Goal: Task Accomplishment & Management: Use online tool/utility

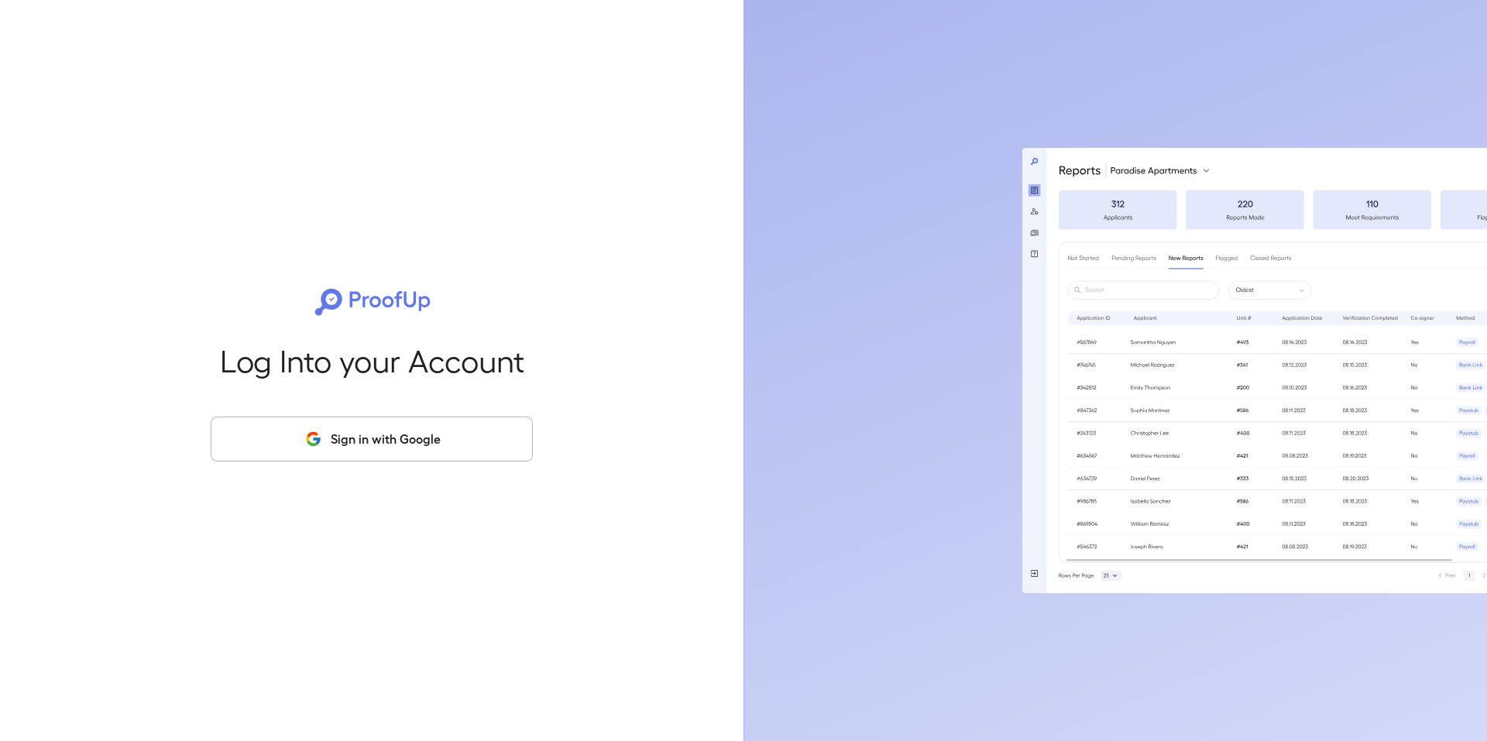
click at [366, 462] on div "Log Into your Account Sign in with Google" at bounding box center [372, 370] width 694 height 741
click at [361, 417] on button "Sign in with Google" at bounding box center [372, 439] width 322 height 45
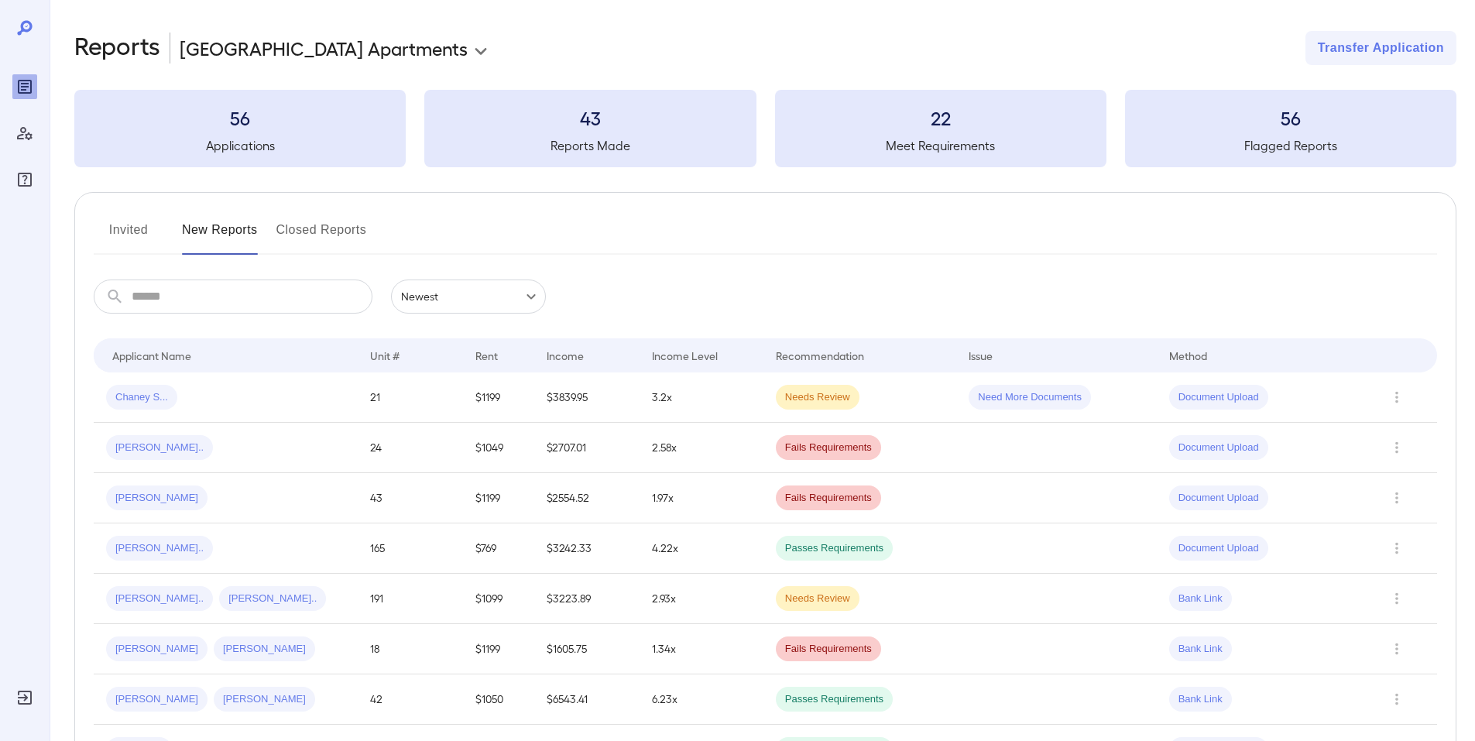
click at [94, 227] on button "Invited" at bounding box center [129, 236] width 70 height 37
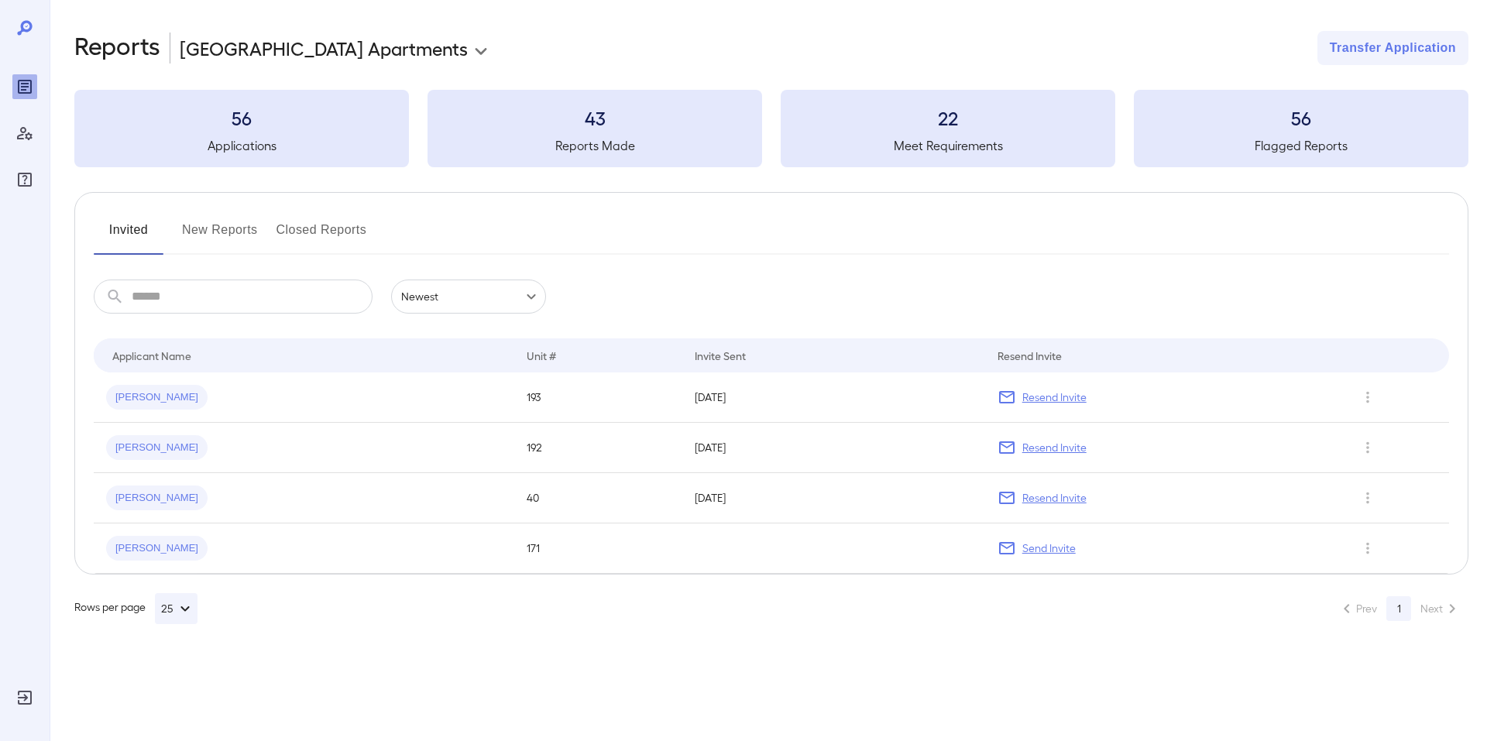
click at [204, 221] on button "New Reports" at bounding box center [220, 236] width 76 height 37
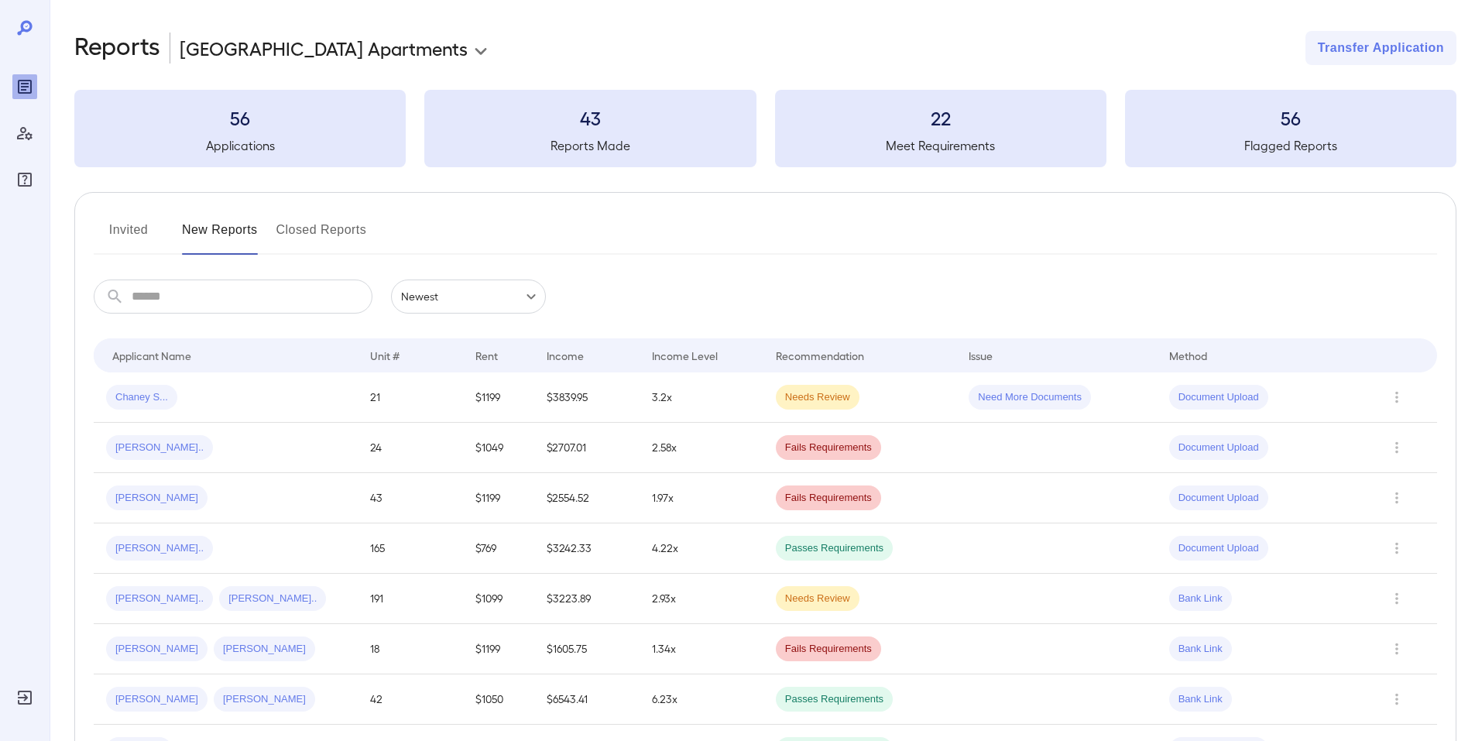
click at [125, 224] on button "Invited" at bounding box center [129, 236] width 70 height 37
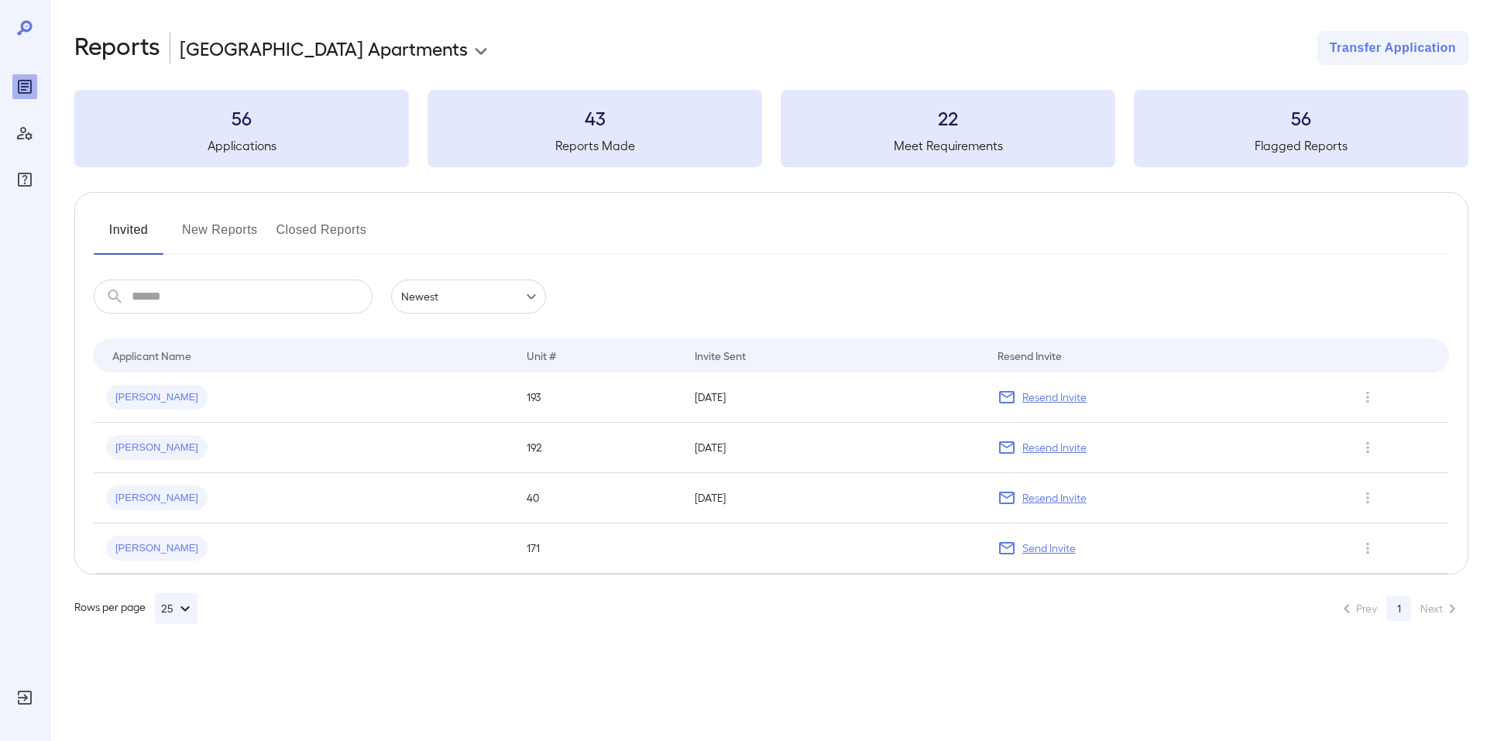
click at [224, 219] on button "New Reports" at bounding box center [220, 236] width 76 height 37
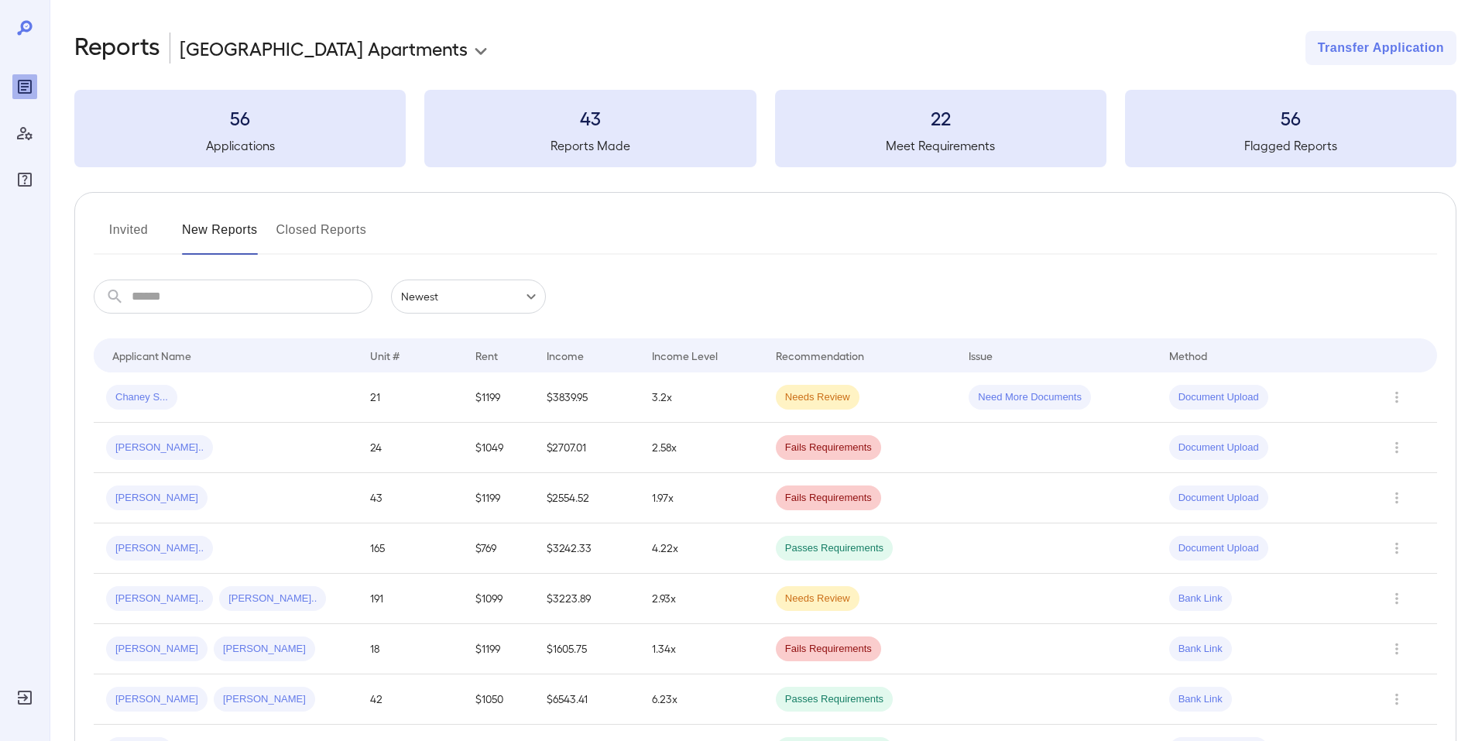
click at [142, 241] on button "Invited" at bounding box center [129, 236] width 70 height 37
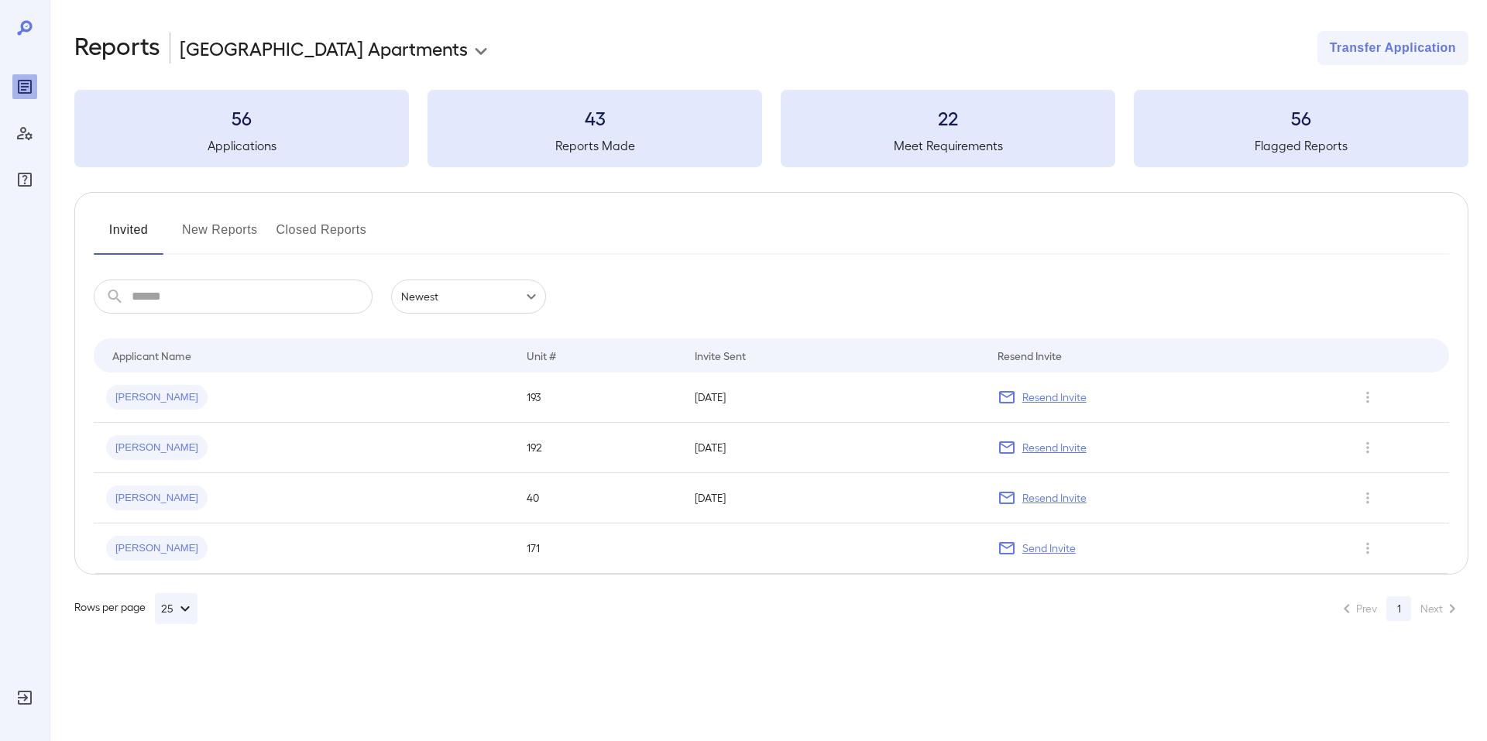
click at [323, 227] on button "Closed Reports" at bounding box center [321, 236] width 91 height 37
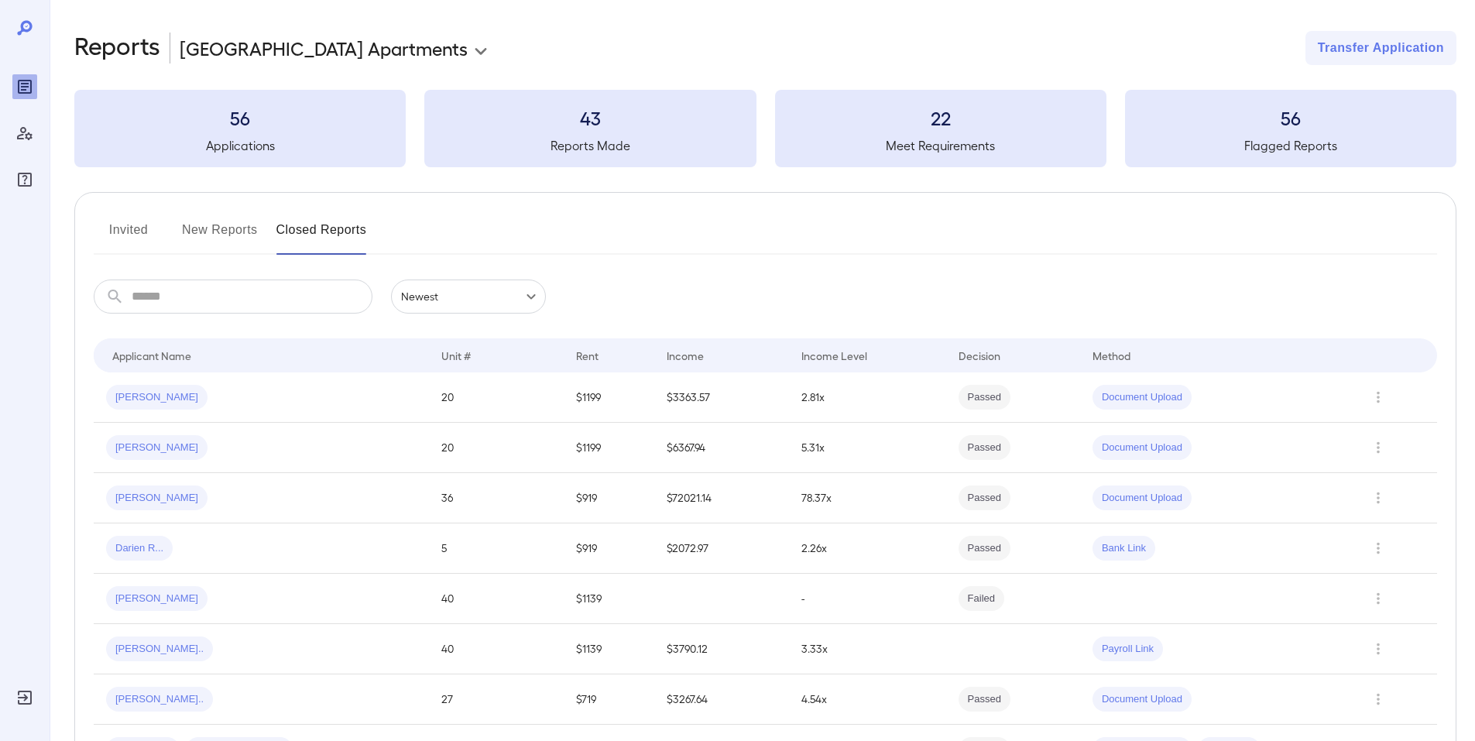
click at [232, 229] on button "New Reports" at bounding box center [220, 236] width 76 height 37
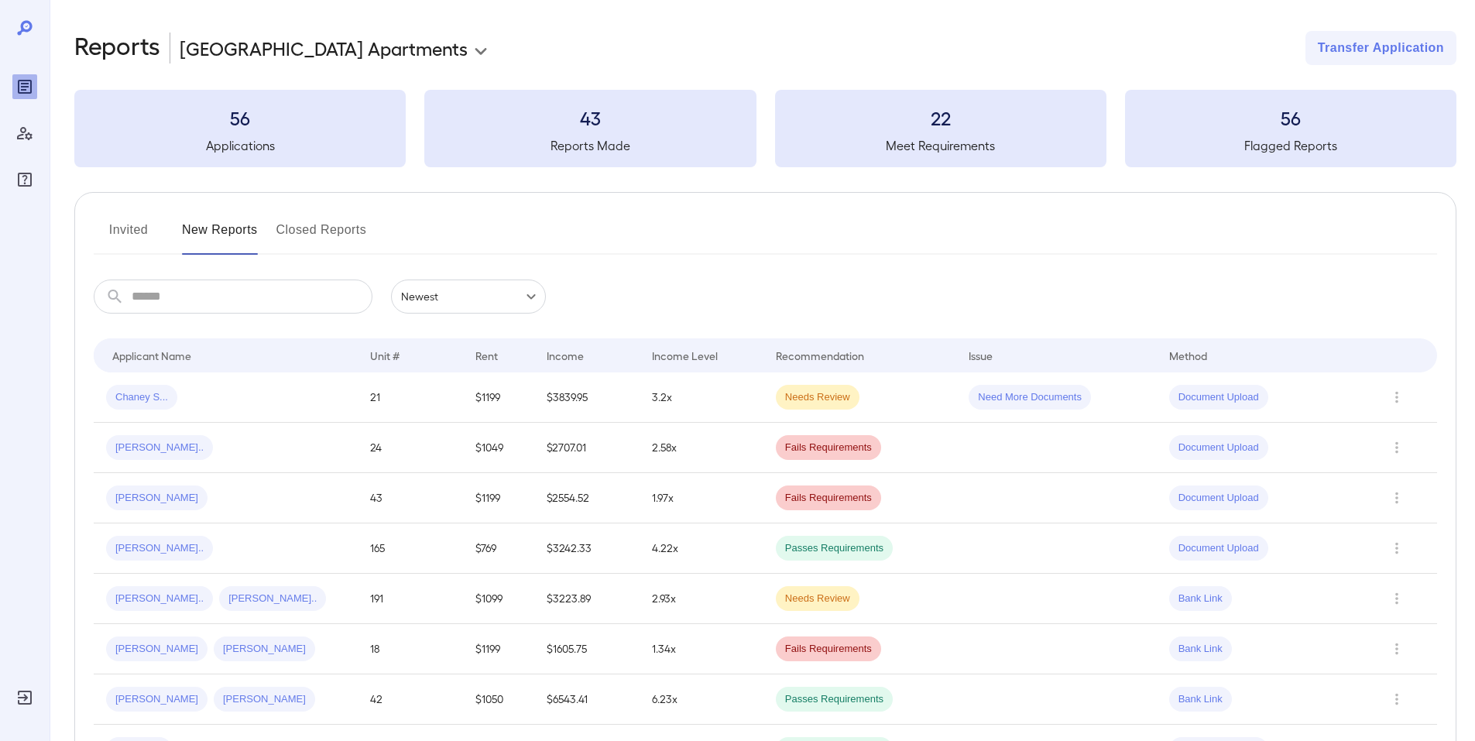
click at [142, 232] on button "Invited" at bounding box center [129, 236] width 70 height 37
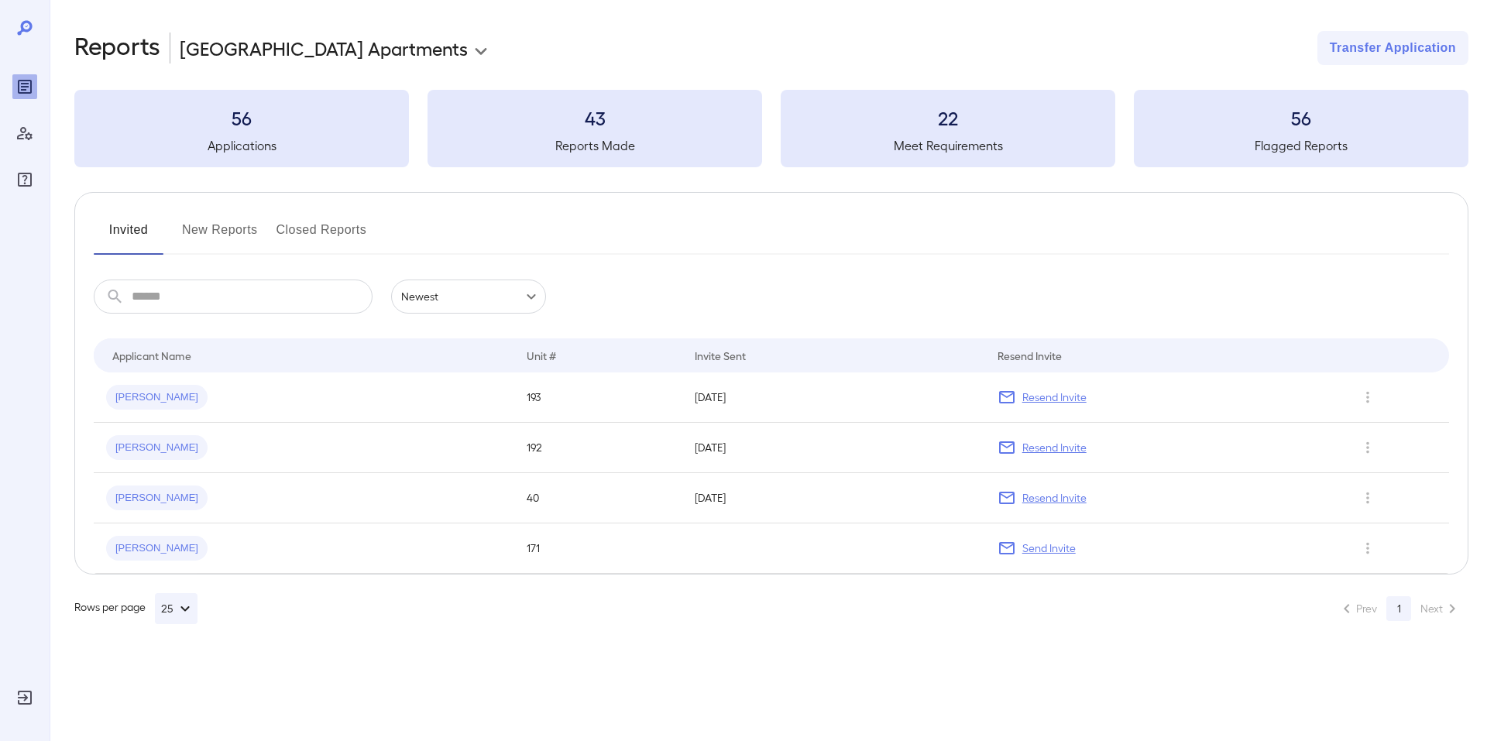
click at [235, 238] on button "New Reports" at bounding box center [220, 236] width 76 height 37
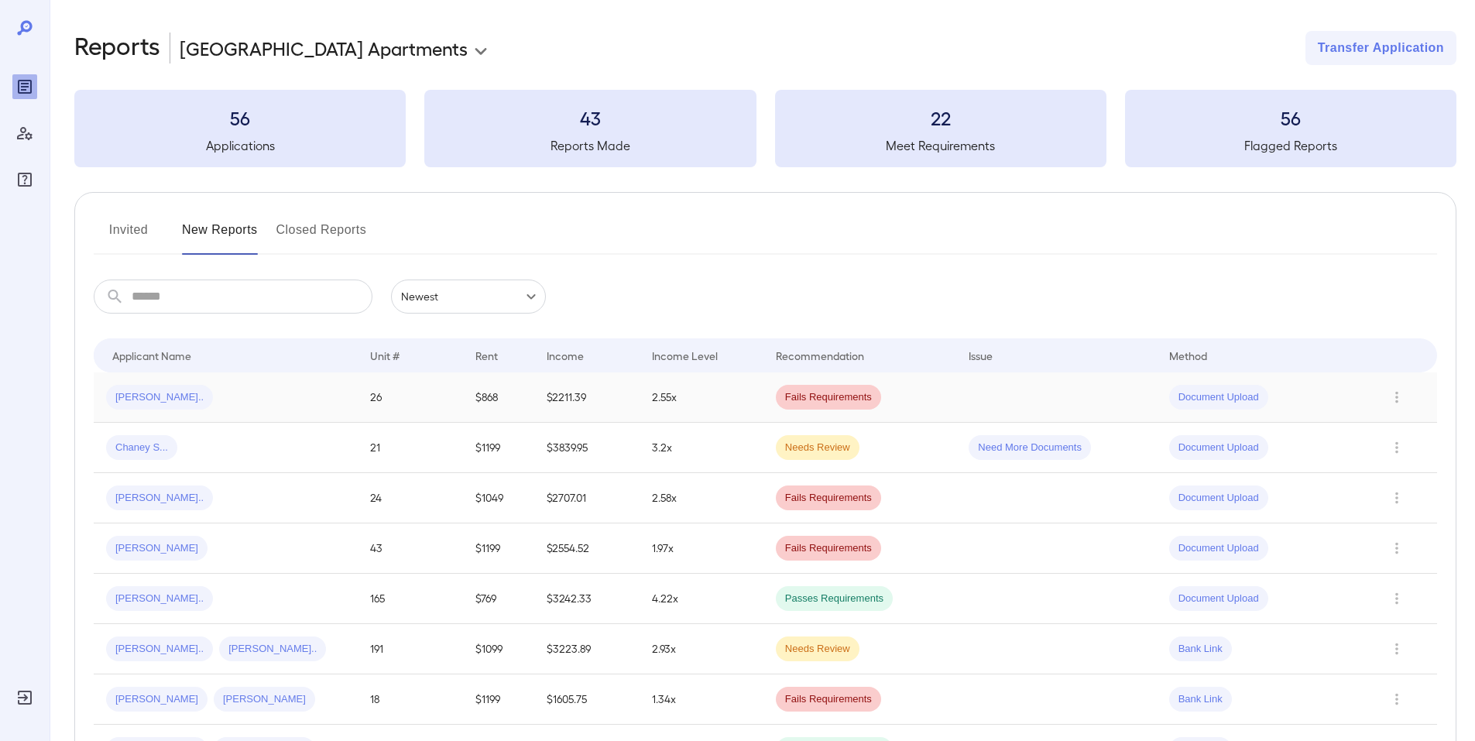
click at [744, 386] on td "2.55x" at bounding box center [701, 398] width 123 height 50
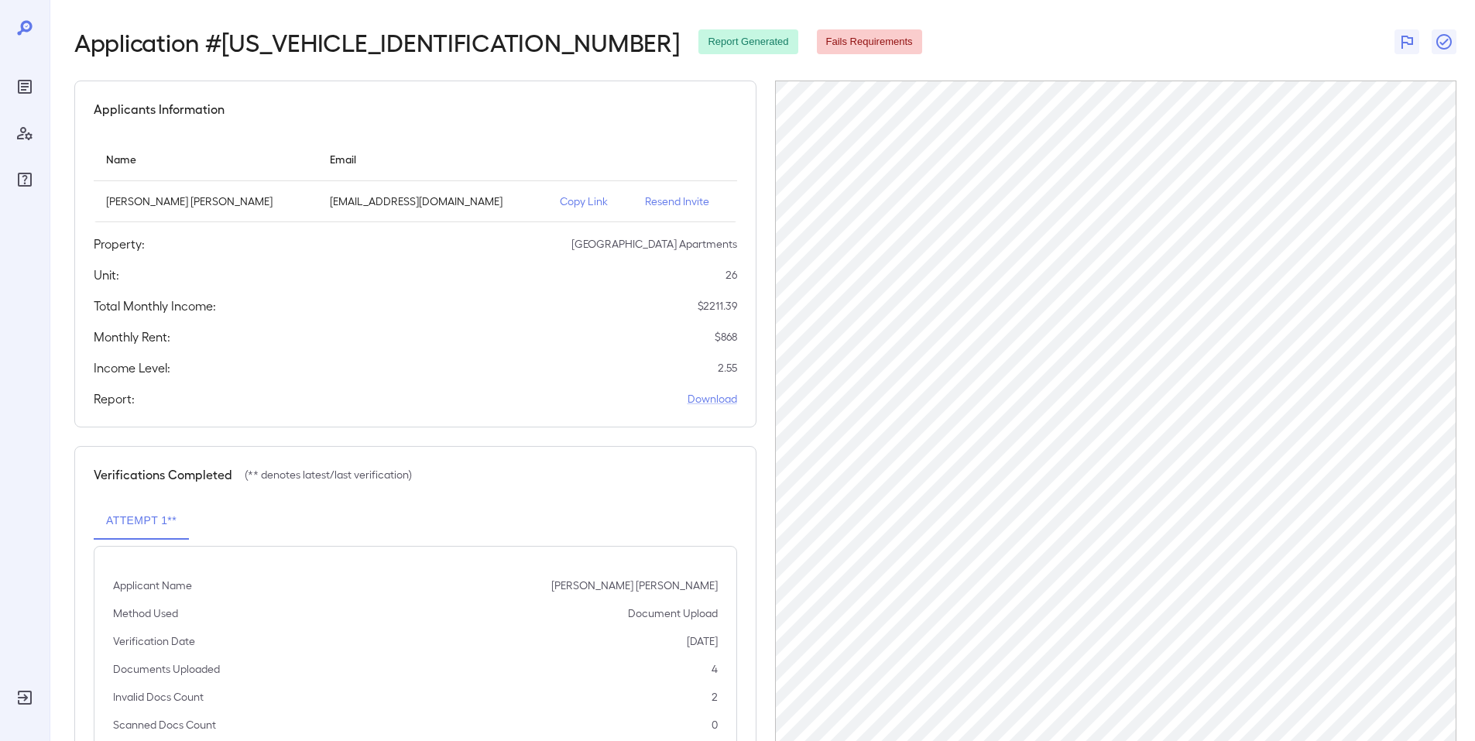
scroll to position [120, 0]
